Goal: Task Accomplishment & Management: Manage account settings

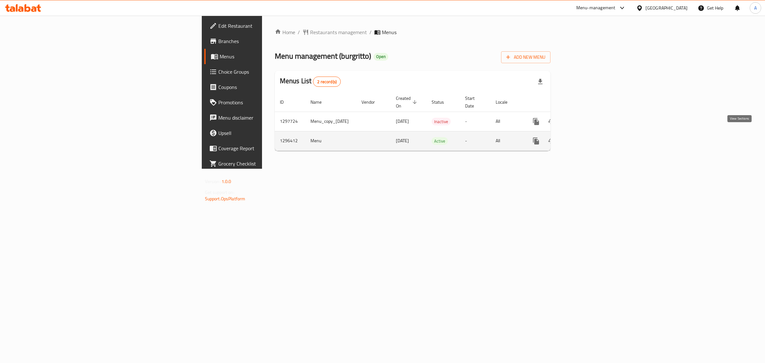
click at [589, 135] on link "enhanced table" at bounding box center [581, 140] width 15 height 15
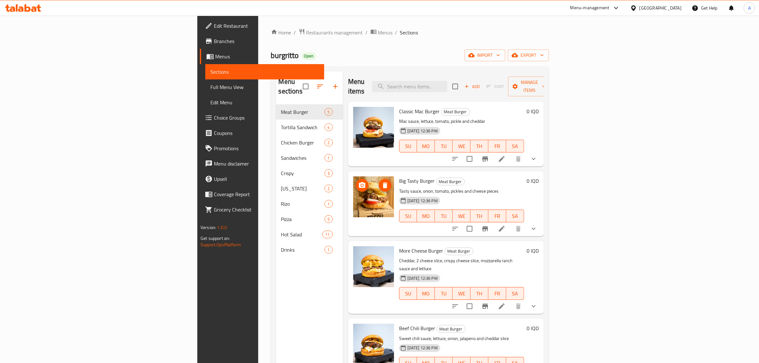
scroll to position [1, 0]
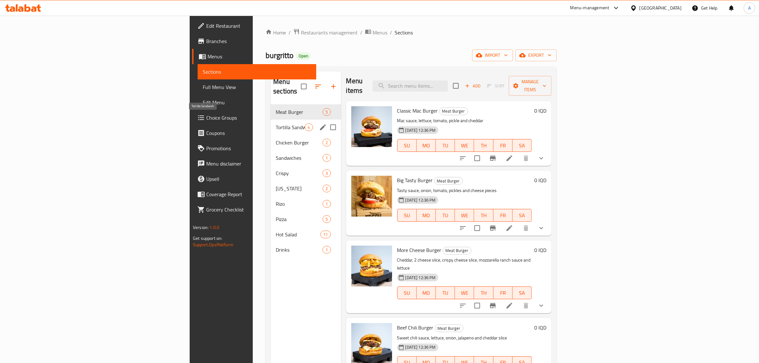
click at [276, 123] on span "Tortilla Sandwich" at bounding box center [290, 127] width 29 height 8
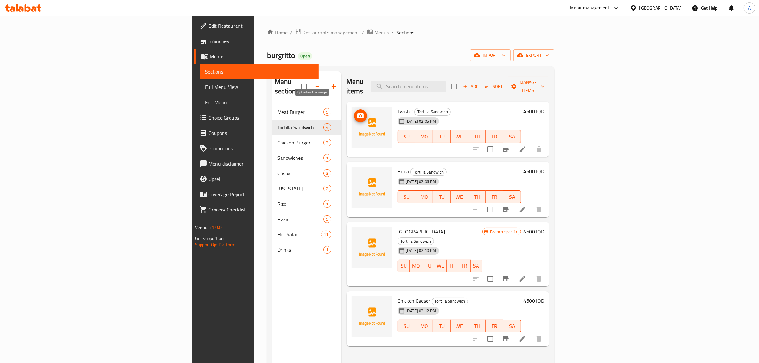
click at [357, 112] on icon "upload picture" at bounding box center [360, 115] width 6 height 6
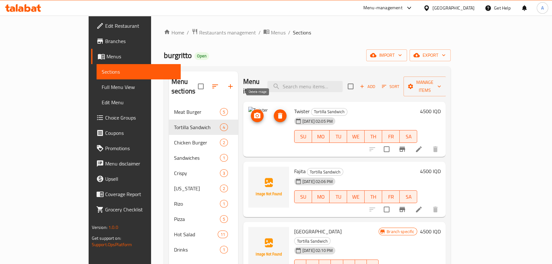
click at [274, 112] on span "delete image" at bounding box center [280, 116] width 13 height 8
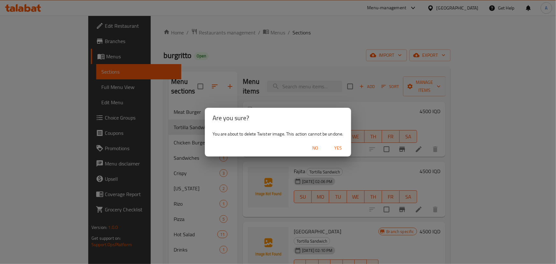
click at [343, 148] on span "Yes" at bounding box center [338, 148] width 15 height 8
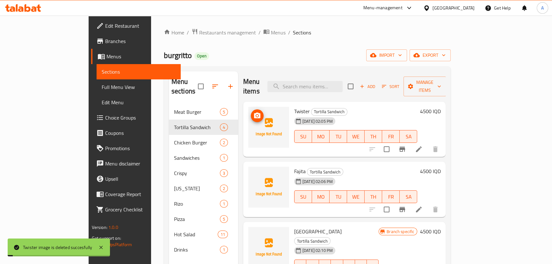
click at [254, 112] on icon "upload picture" at bounding box center [257, 115] width 6 height 6
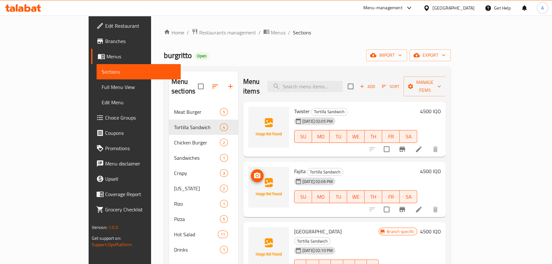
click at [251, 172] on span "upload picture" at bounding box center [257, 176] width 13 height 8
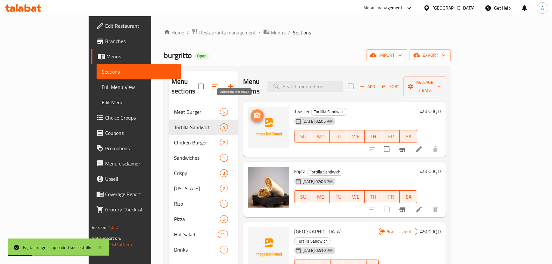
click at [254, 112] on icon "upload picture" at bounding box center [257, 115] width 6 height 6
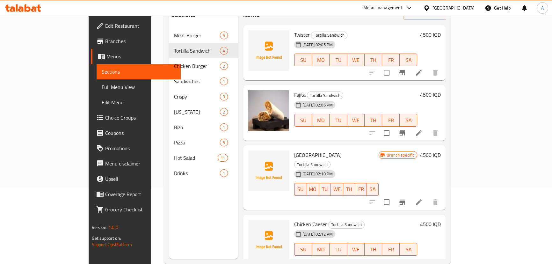
scroll to position [87, 0]
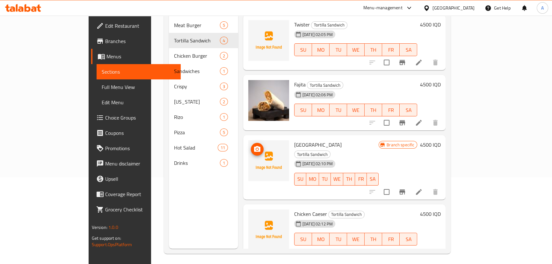
click at [253, 145] on icon "upload picture" at bounding box center [257, 149] width 8 height 8
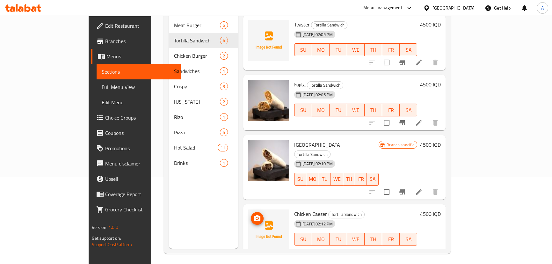
click at [251, 212] on button "upload picture" at bounding box center [257, 218] width 13 height 13
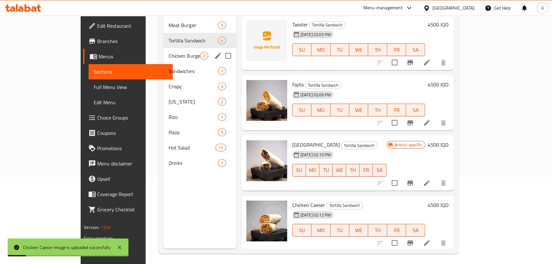
click at [163, 51] on div "Chicken Burger 2" at bounding box center [199, 55] width 72 height 15
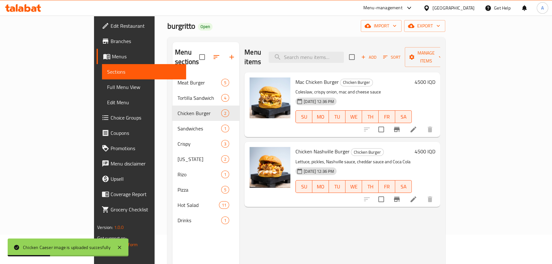
scroll to position [29, 0]
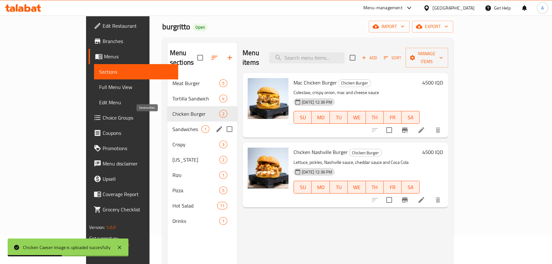
click at [172, 125] on span "Sandwiches" at bounding box center [186, 129] width 29 height 8
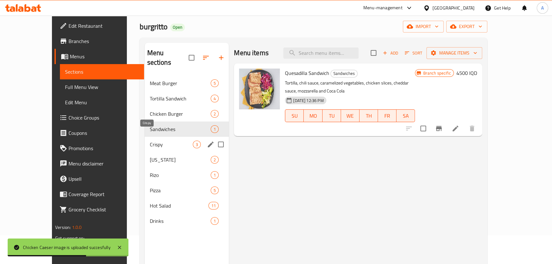
click at [150, 141] on span "Crispy" at bounding box center [171, 145] width 43 height 8
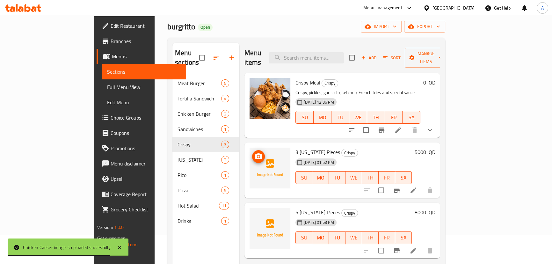
scroll to position [58, 0]
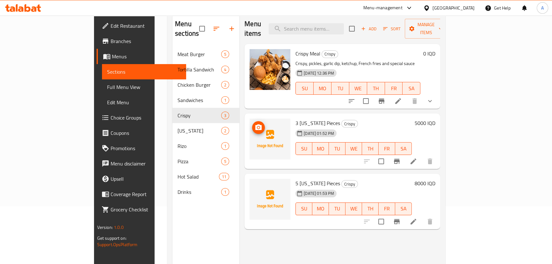
click at [257, 126] on circle "upload picture" at bounding box center [258, 127] width 2 height 2
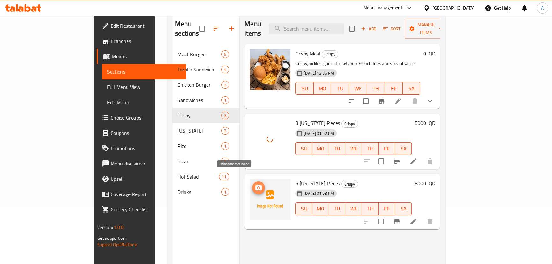
click at [255, 184] on icon "upload picture" at bounding box center [258, 187] width 6 height 6
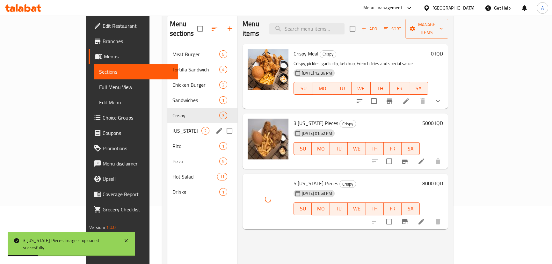
click at [172, 127] on span "[US_STATE]" at bounding box center [186, 131] width 29 height 8
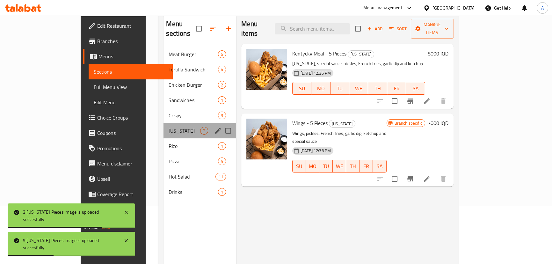
click at [163, 123] on div "[US_STATE] 2" at bounding box center [199, 130] width 72 height 15
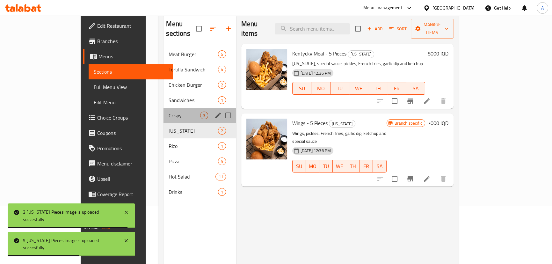
click at [163, 110] on div "Crispy 3" at bounding box center [199, 115] width 72 height 15
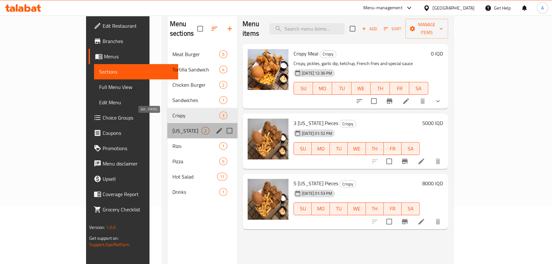
click at [172, 127] on span "[US_STATE]" at bounding box center [186, 131] width 29 height 8
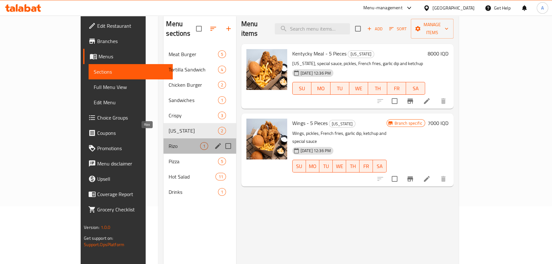
click at [169, 142] on span "Rizo" at bounding box center [184, 146] width 31 height 8
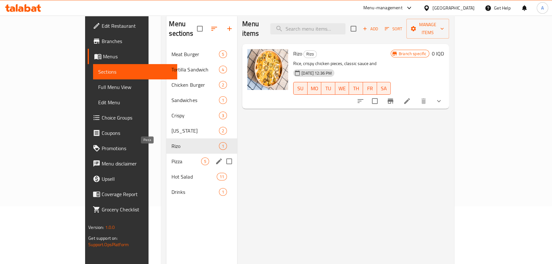
click at [171, 157] on span "Pizza" at bounding box center [186, 161] width 30 height 8
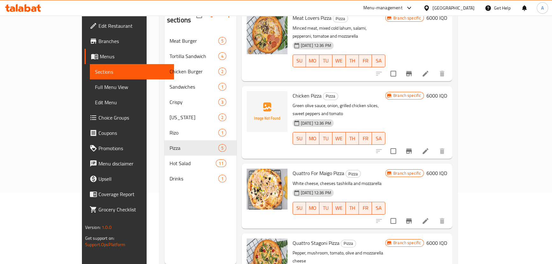
scroll to position [89, 0]
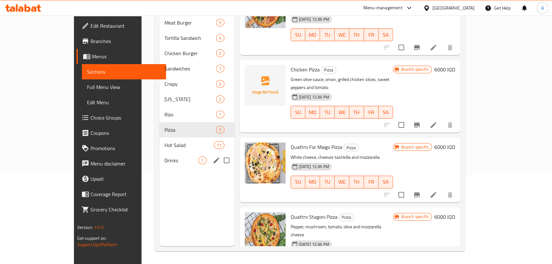
click at [164, 141] on span "Hot Salad" at bounding box center [189, 145] width 50 height 8
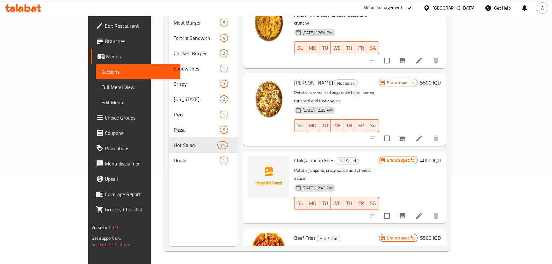
scroll to position [13, 0]
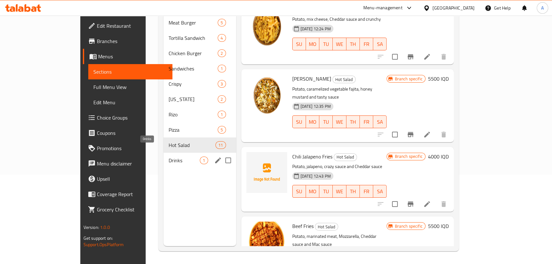
click at [169, 156] on span "Drinks" at bounding box center [185, 160] width 32 height 8
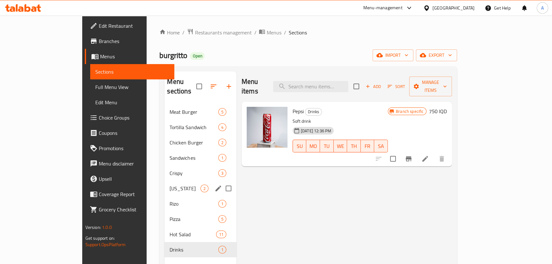
click at [164, 181] on div "[US_STATE] 2" at bounding box center [200, 188] width 72 height 15
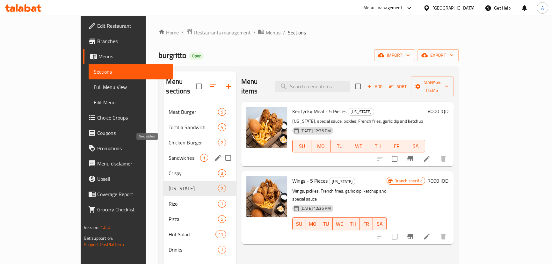
click at [169, 139] on span "Chicken Burger" at bounding box center [193, 143] width 49 height 8
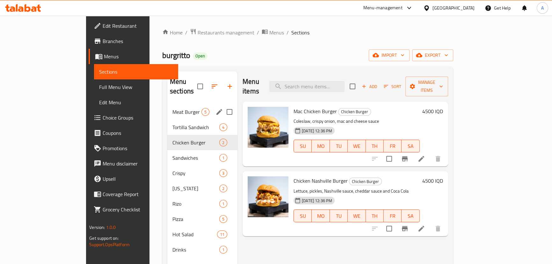
click at [167, 104] on div "Meat Burger 5" at bounding box center [202, 111] width 70 height 15
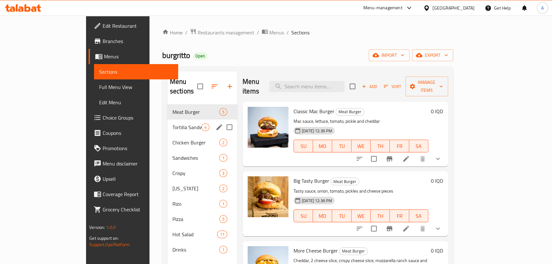
click at [167, 121] on div "Tortilla Sandwich 4" at bounding box center [202, 126] width 70 height 15
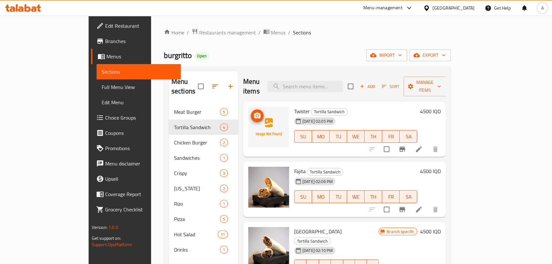
click at [248, 110] on img at bounding box center [268, 127] width 41 height 41
click at [254, 112] on icon "upload picture" at bounding box center [257, 115] width 6 height 6
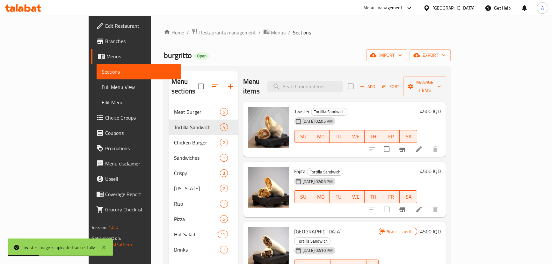
click at [199, 32] on span "Restaurants management" at bounding box center [227, 33] width 57 height 8
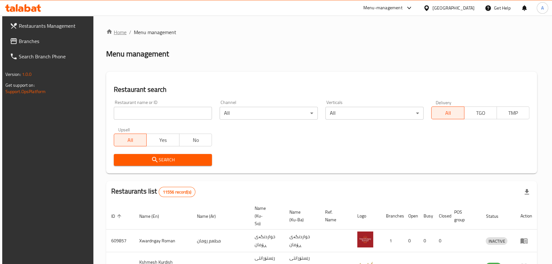
click at [118, 36] on link "Home" at bounding box center [116, 32] width 20 height 8
